Goal: Subscribe to service/newsletter

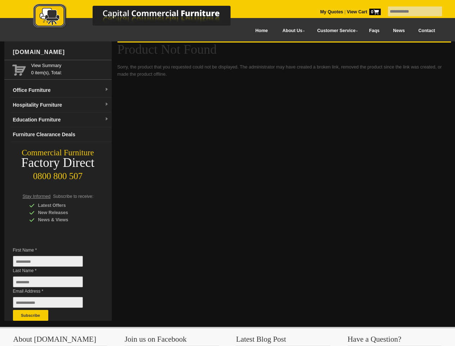
click at [411, 12] on input "text" at bounding box center [415, 11] width 54 height 10
click at [53, 284] on input "Last Name *" at bounding box center [48, 282] width 70 height 11
click at [31, 315] on button "Subscribe" at bounding box center [30, 315] width 35 height 11
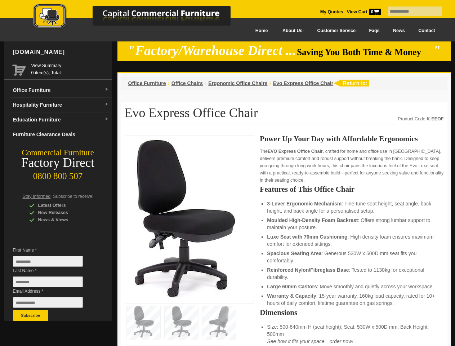
click at [411, 12] on input "text" at bounding box center [415, 11] width 54 height 10
click at [53, 284] on input "Last Name *" at bounding box center [48, 282] width 70 height 11
click at [31, 315] on button "Subscribe" at bounding box center [30, 315] width 35 height 11
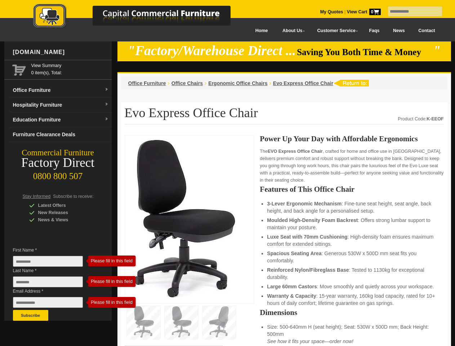
click at [284, 241] on li "Luxe Seat with 70mm Cushioning : High-density foam ensures maximum comfort for …" at bounding box center [351, 240] width 169 height 14
